Goal: Navigation & Orientation: Find specific page/section

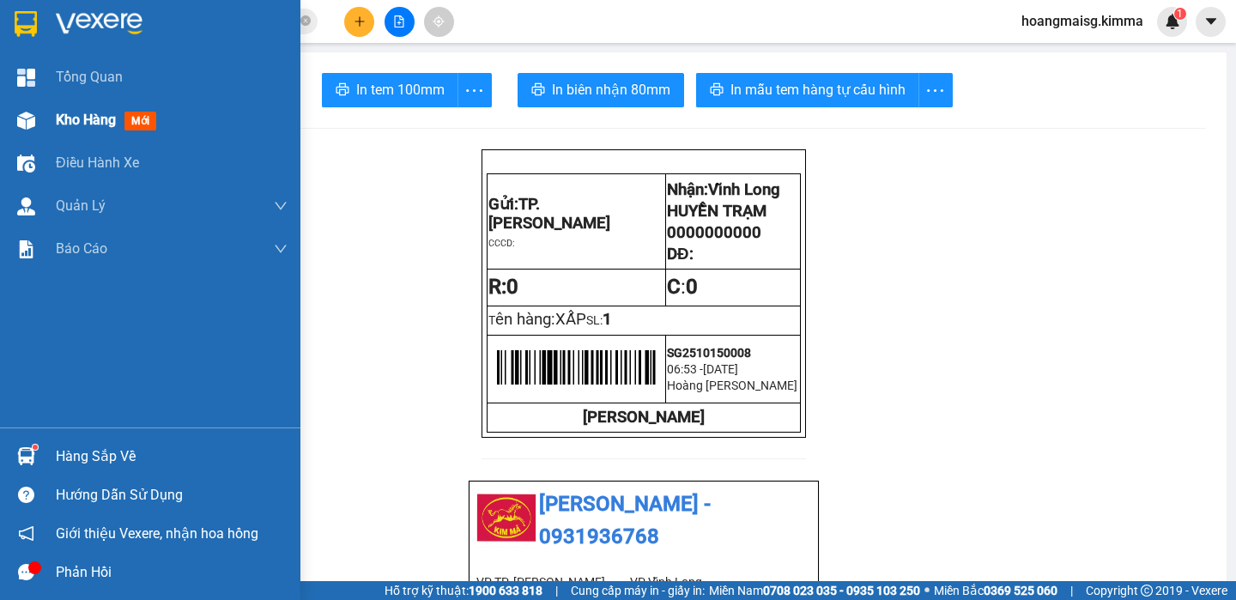
click at [97, 120] on span "Kho hàng" at bounding box center [86, 120] width 60 height 16
click at [97, 119] on span "Kho hàng" at bounding box center [86, 120] width 60 height 16
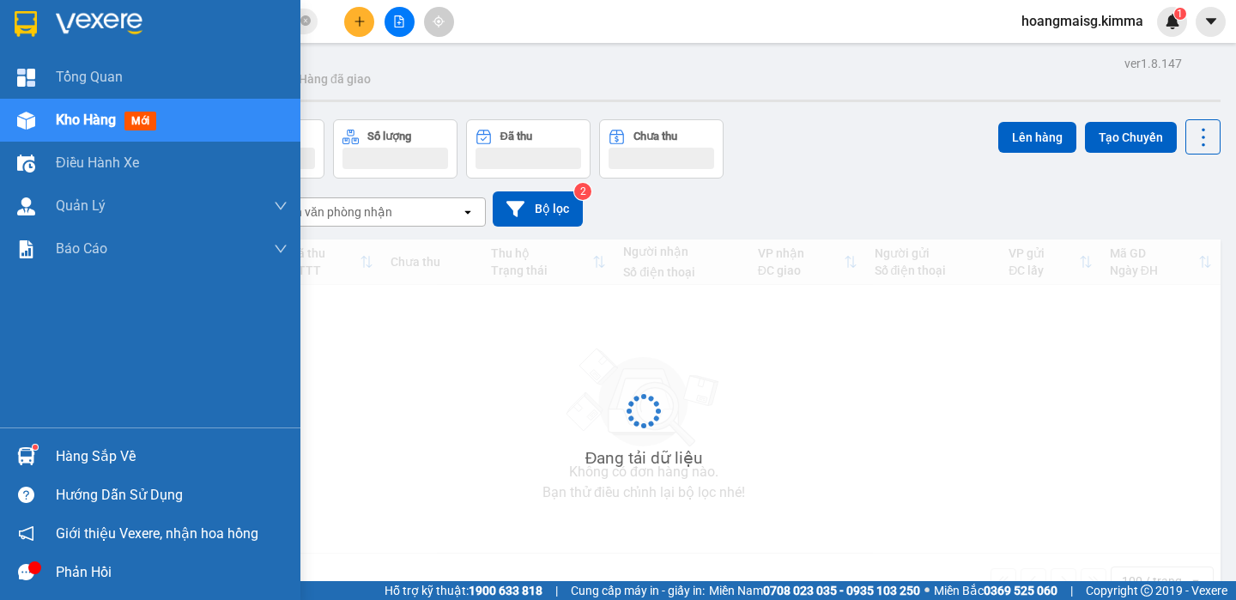
click at [97, 119] on span "Kho hàng" at bounding box center [86, 120] width 60 height 16
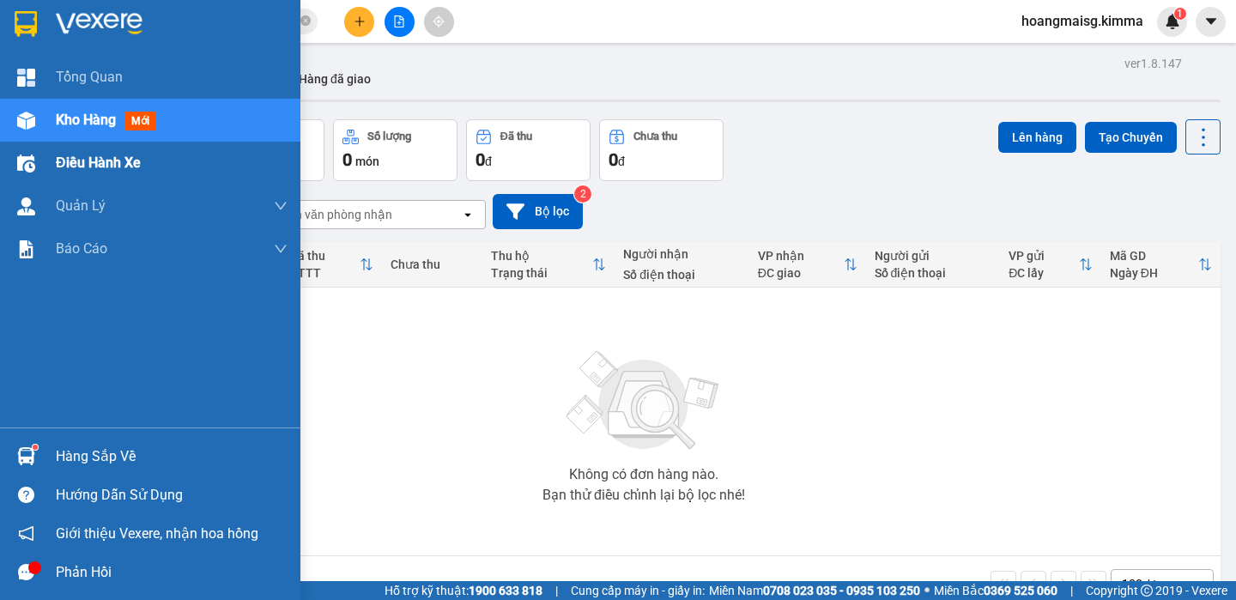
click at [119, 149] on div "Điều hành xe" at bounding box center [172, 163] width 232 height 43
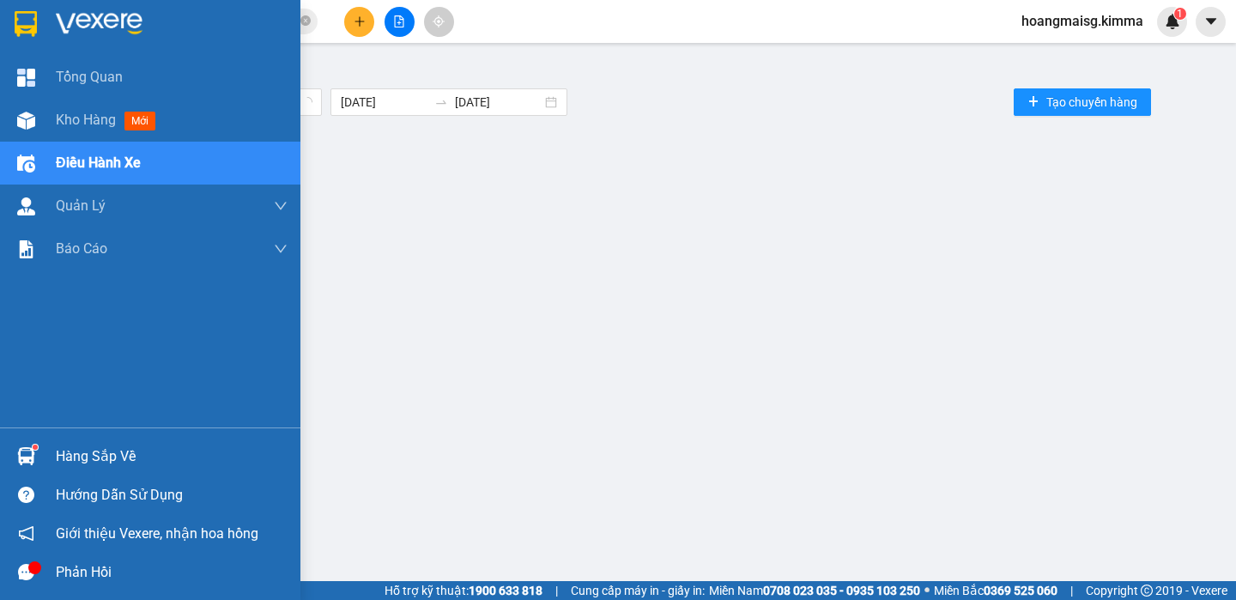
click at [118, 153] on div "Điều hành xe" at bounding box center [172, 163] width 232 height 43
click at [111, 117] on span "Kho hàng" at bounding box center [86, 120] width 60 height 16
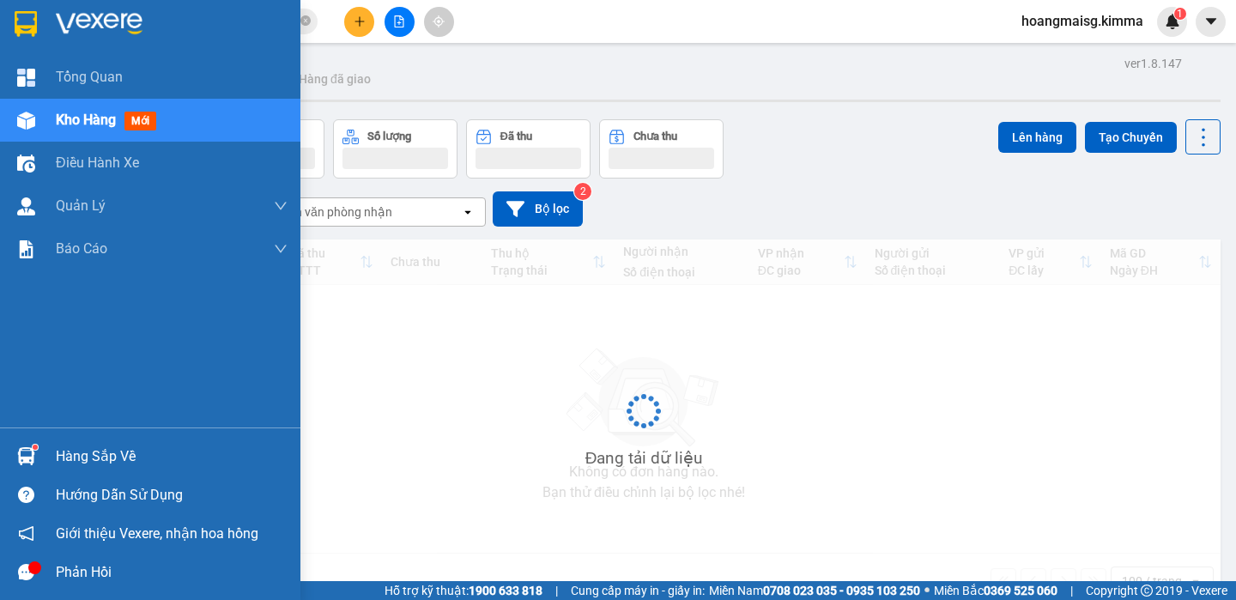
click at [111, 117] on span "Kho hàng" at bounding box center [86, 120] width 60 height 16
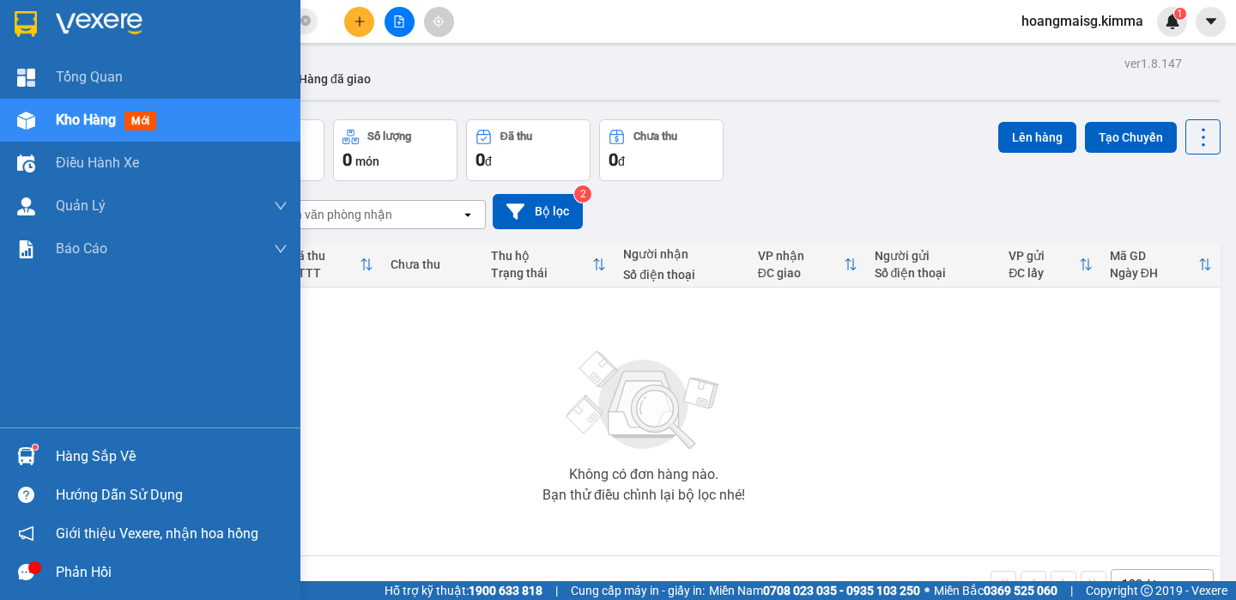
click at [111, 117] on span "Kho hàng" at bounding box center [86, 120] width 60 height 16
drag, startPoint x: 85, startPoint y: 140, endPoint x: 78, endPoint y: 160, distance: 21.7
click at [82, 143] on div "Tổng Quan Kho hàng mới Điều hành xe Quản [PERSON_NAME] lý chuyến Quản lý khách …" at bounding box center [150, 242] width 300 height 372
click at [78, 164] on span "Điều hành xe" at bounding box center [98, 162] width 85 height 21
click at [78, 165] on span "Điều hành xe" at bounding box center [98, 162] width 85 height 21
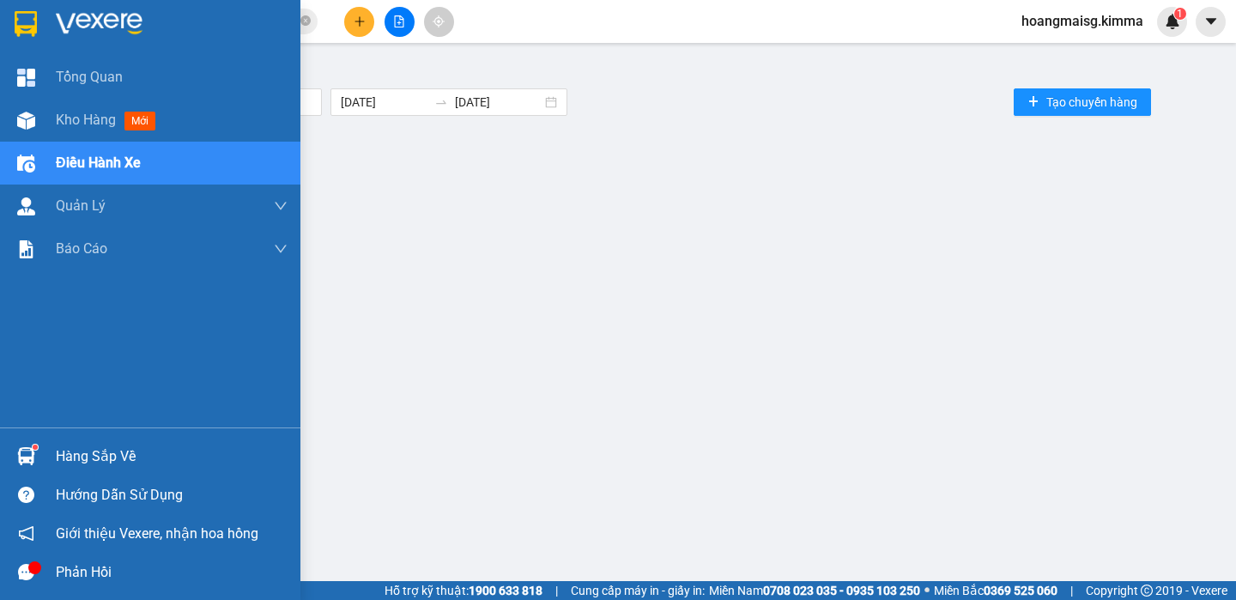
click at [78, 165] on span "Điều hành xe" at bounding box center [98, 162] width 85 height 21
click at [79, 122] on span "Kho hàng" at bounding box center [86, 120] width 60 height 16
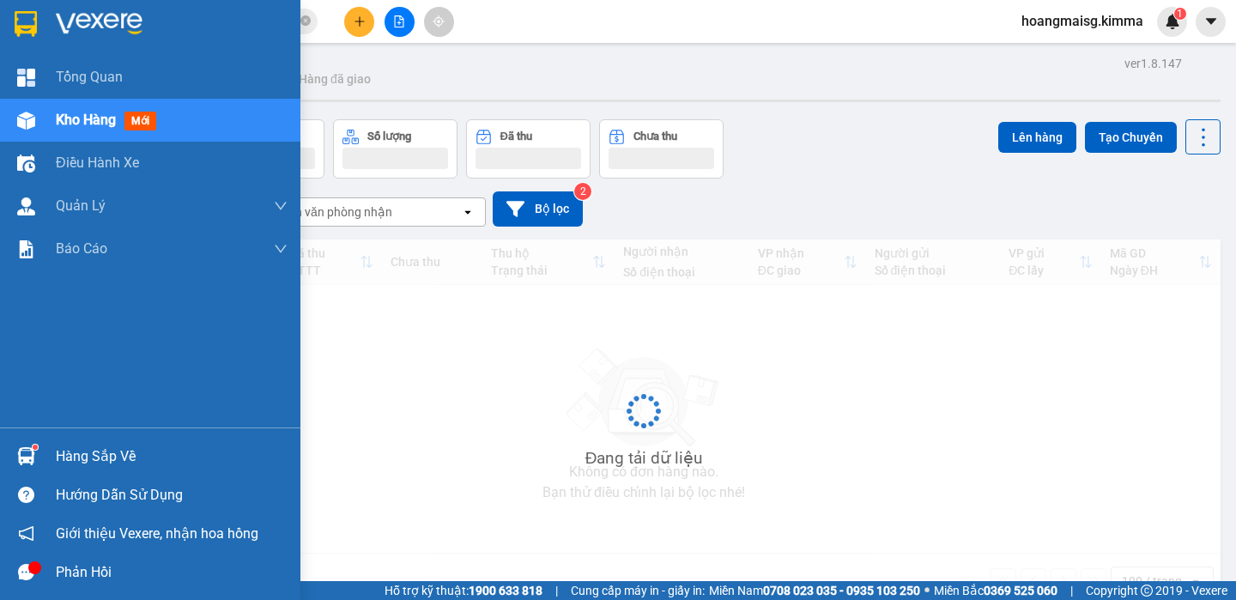
click at [79, 122] on span "Kho hàng" at bounding box center [86, 120] width 60 height 16
